Goal: Task Accomplishment & Management: Use online tool/utility

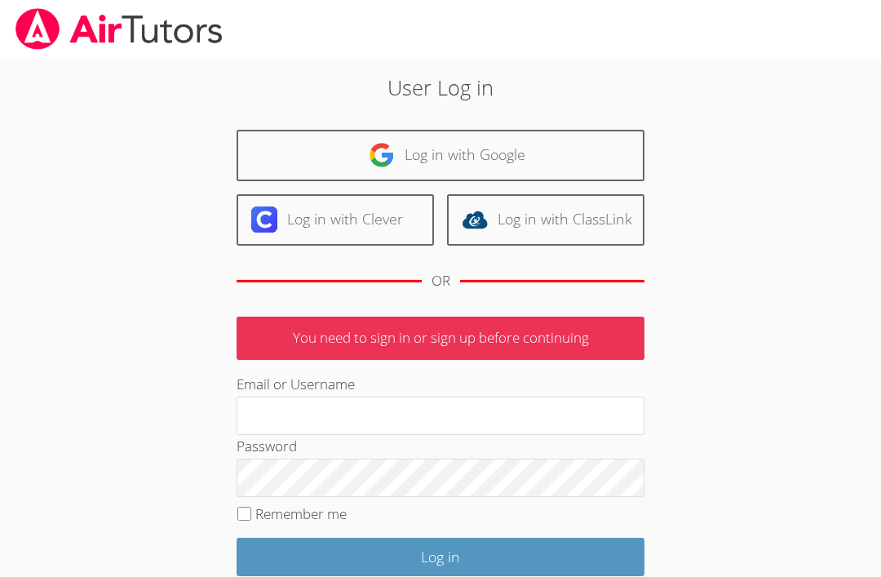
click at [747, 193] on div "User Log in Log in with Google Log in with Clever Log in with ClassLink OR You …" at bounding box center [440, 370] width 661 height 623
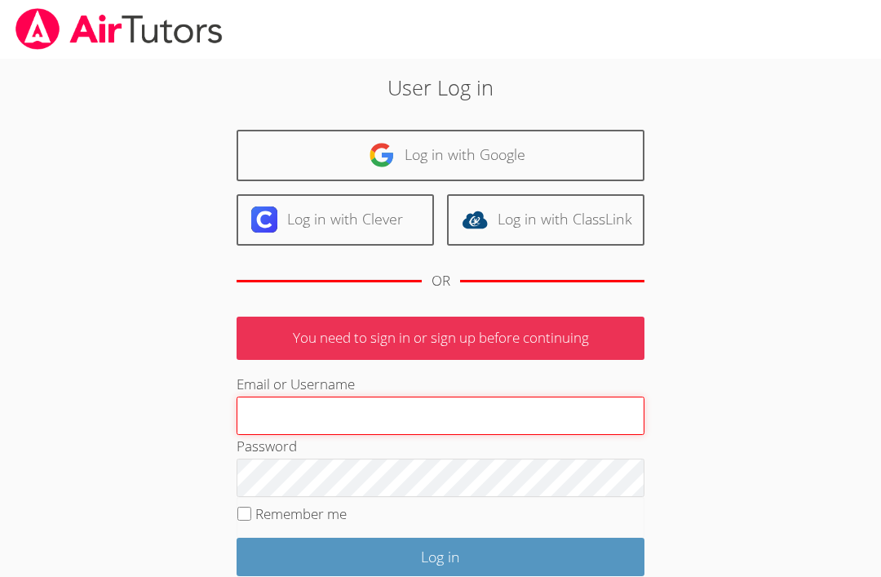
click at [313, 412] on input "Email or Username" at bounding box center [441, 416] width 408 height 39
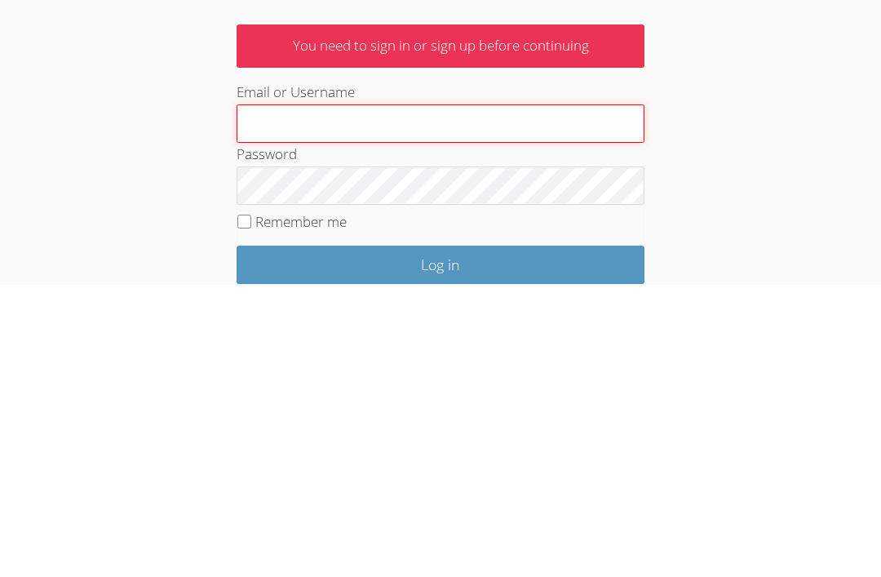
type input "[PERSON_NAME]"
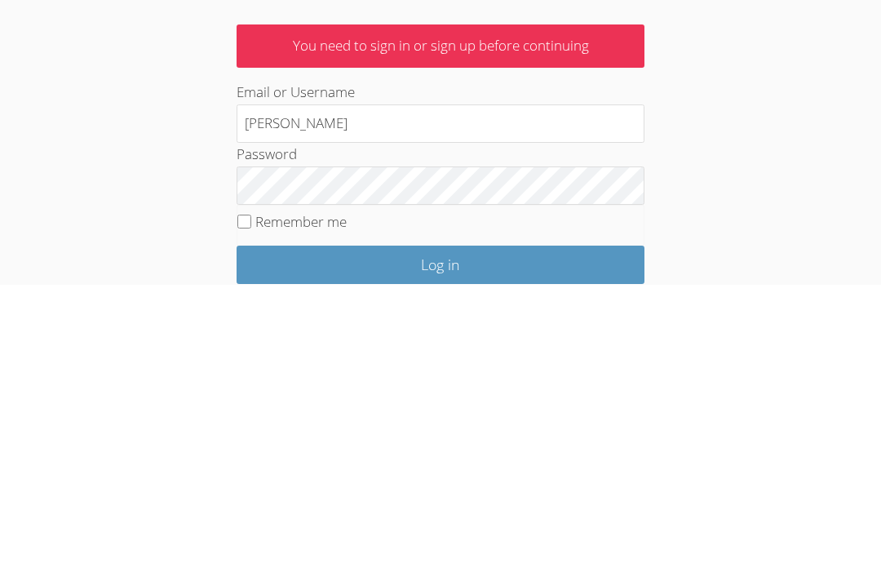
scroll to position [125, 0]
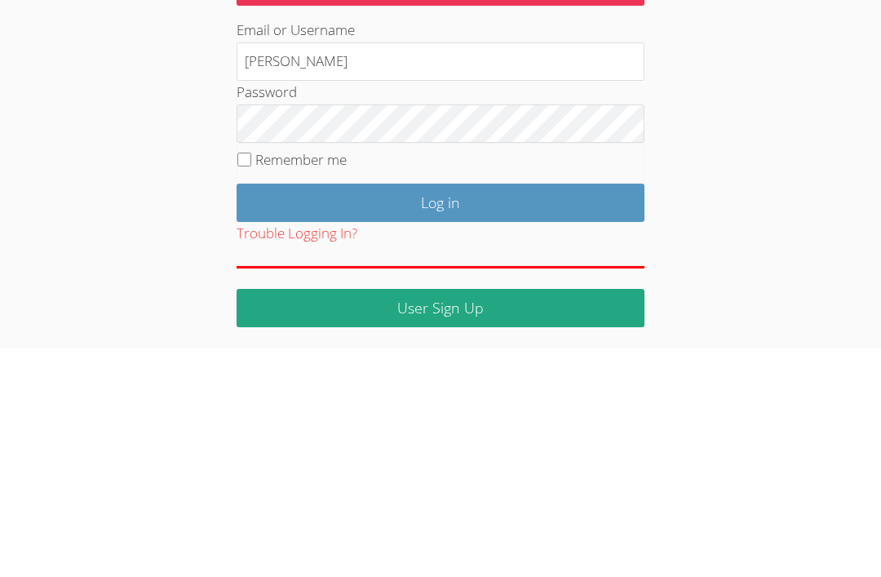
click at [405, 413] on input "Log in" at bounding box center [441, 432] width 408 height 38
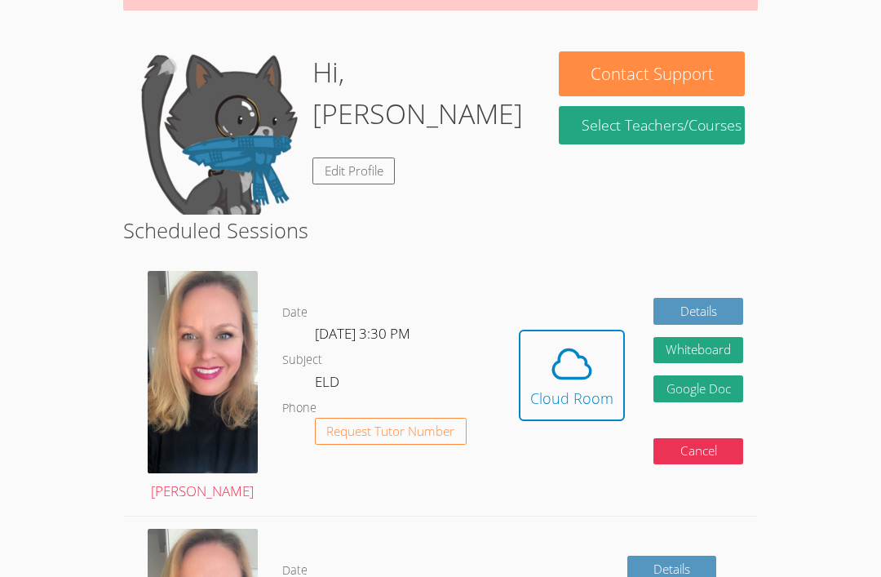
scroll to position [281, 0]
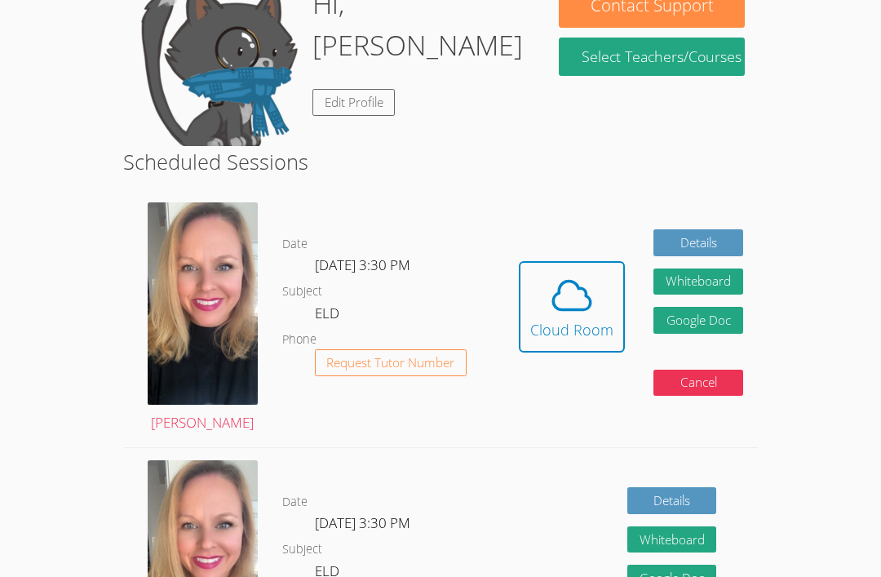
click at [574, 295] on icon at bounding box center [572, 296] width 46 height 46
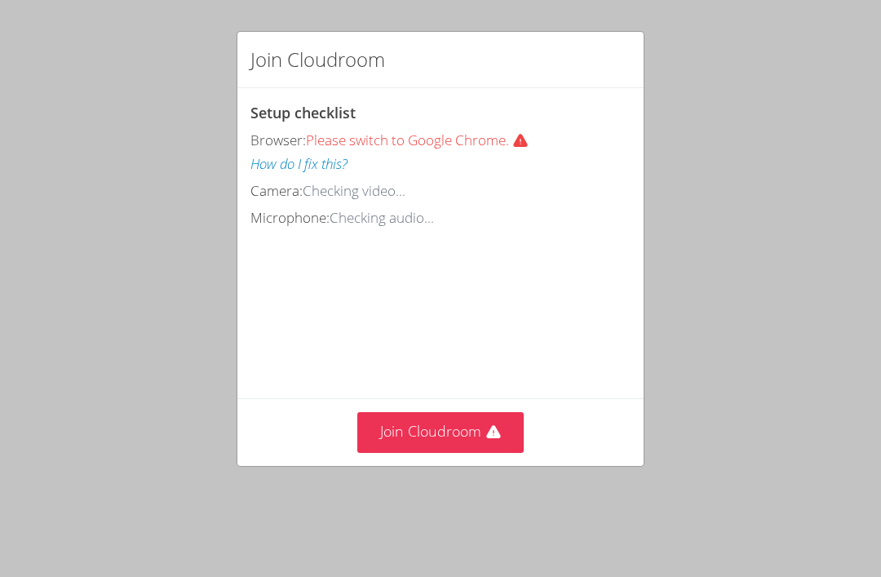
click at [395, 429] on button "Join Cloudroom" at bounding box center [440, 432] width 167 height 40
